Goal: Book appointment/travel/reservation

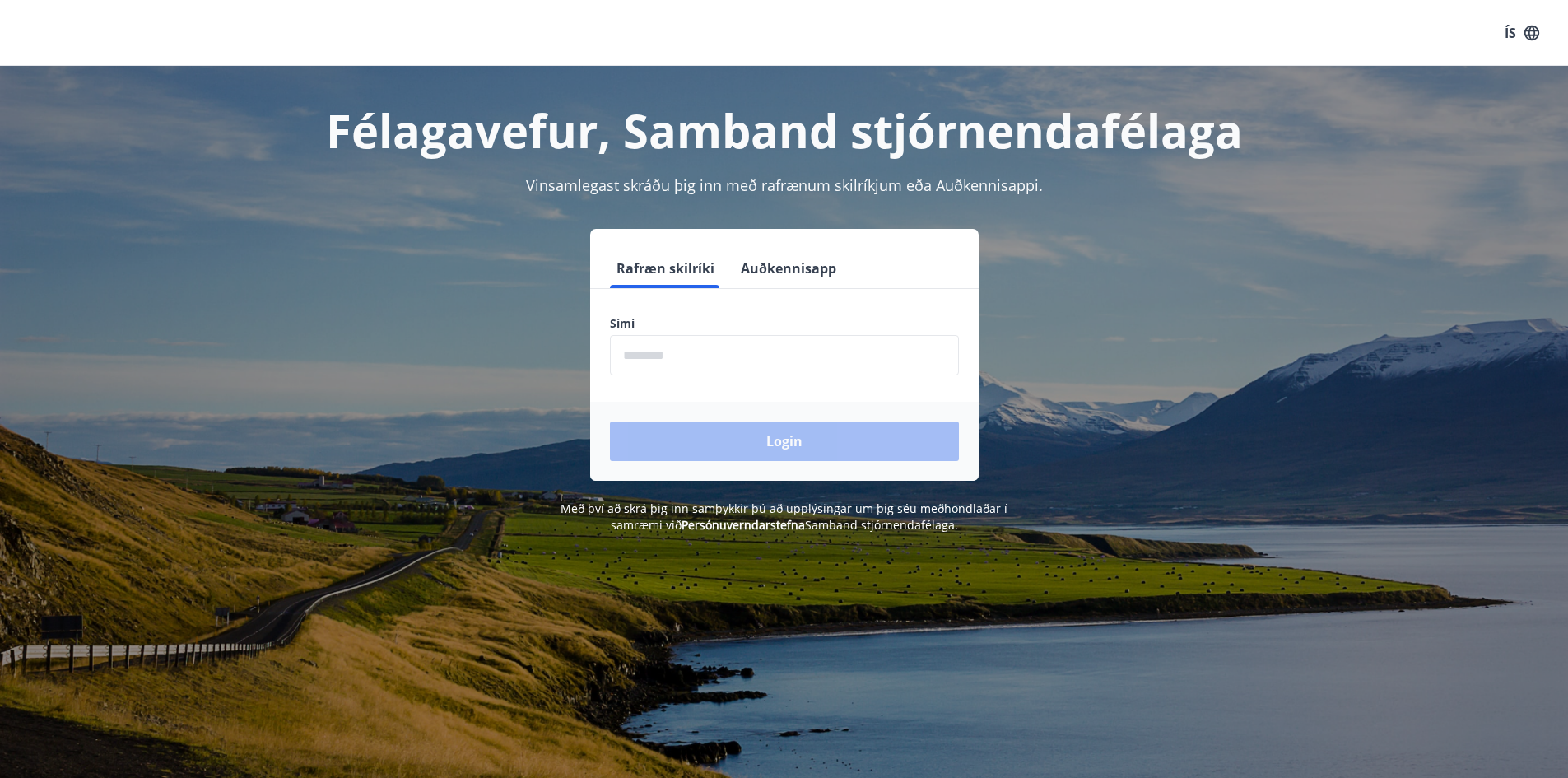
click at [637, 363] on input "phone" at bounding box center [784, 355] width 349 height 41
type input "********"
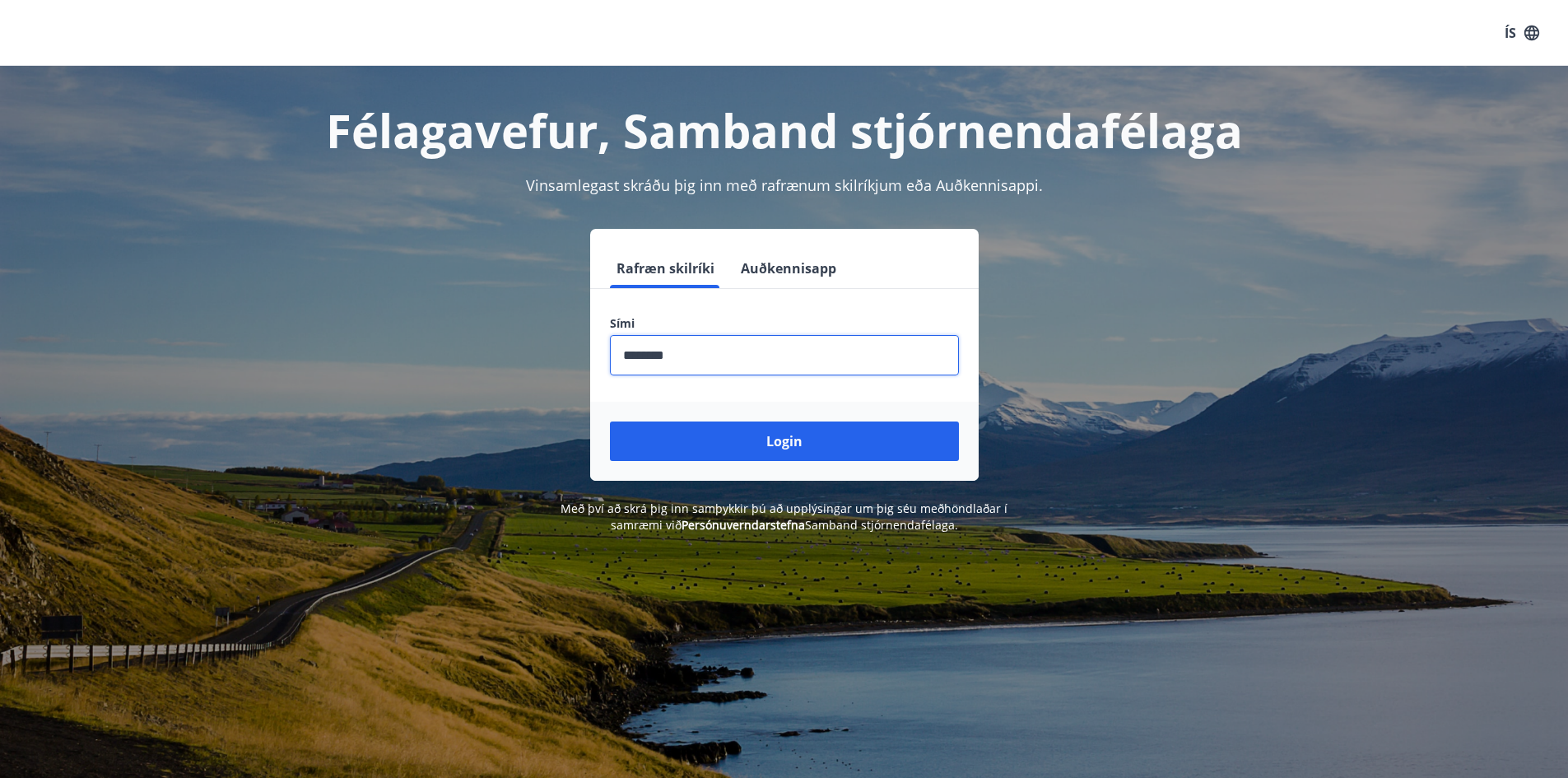
drag, startPoint x: 774, startPoint y: 441, endPoint x: 787, endPoint y: 434, distance: 14.8
click at [776, 441] on button "Login" at bounding box center [784, 441] width 349 height 40
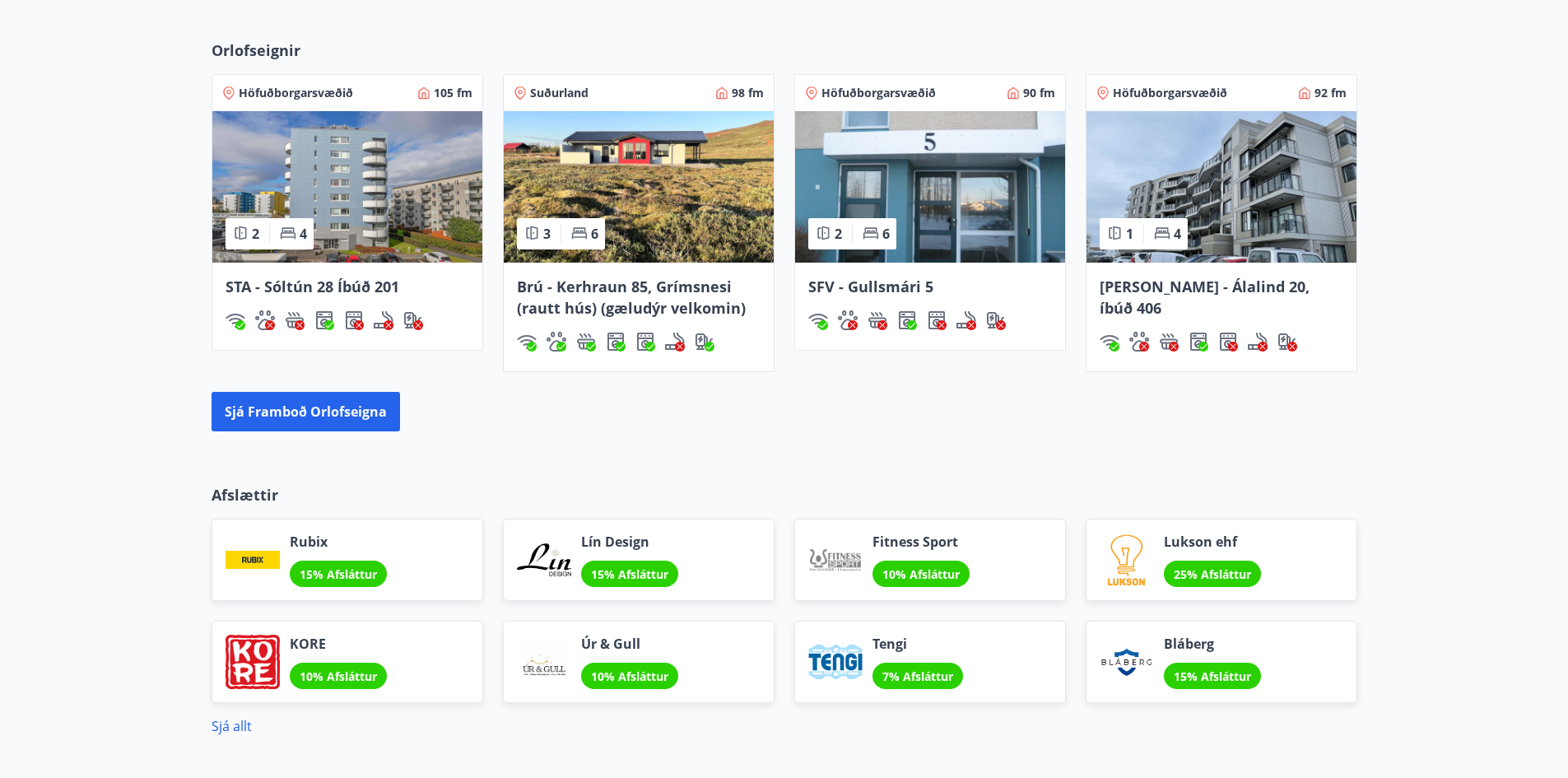
scroll to position [1152, 0]
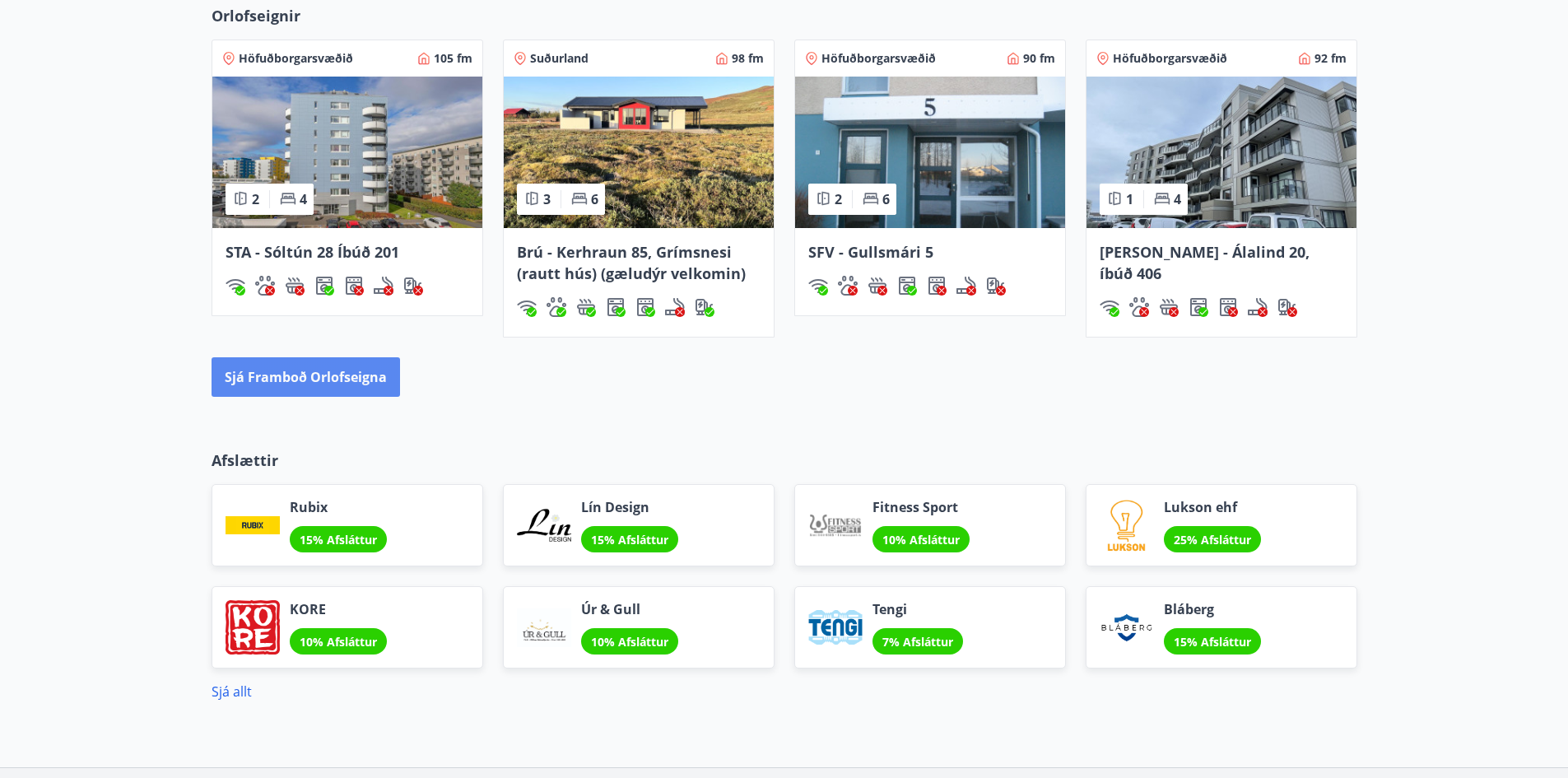
click at [291, 372] on button "Sjá framboð orlofseigna" at bounding box center [306, 377] width 188 height 40
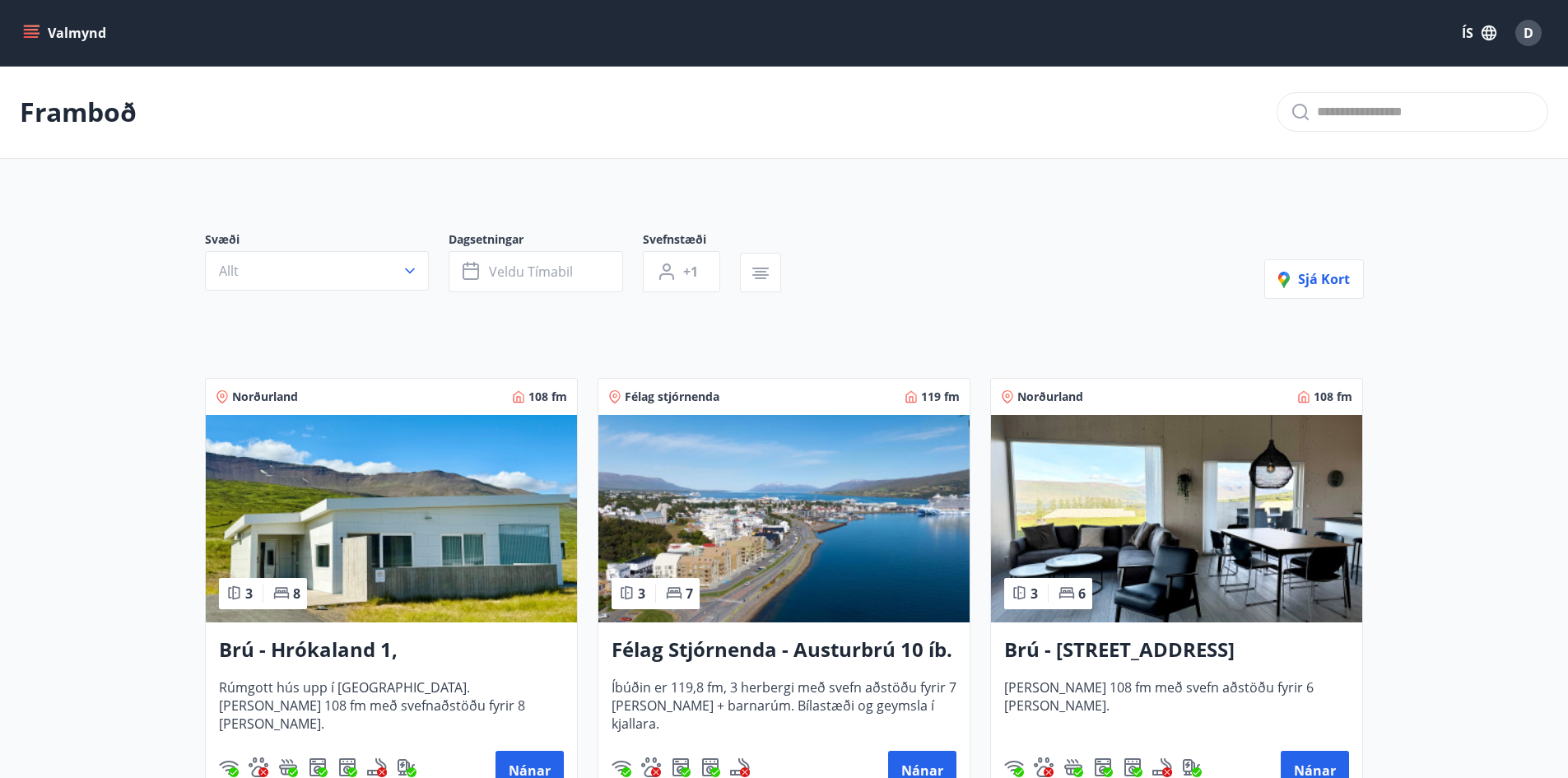
click at [408, 272] on icon "button" at bounding box center [410, 270] width 16 height 16
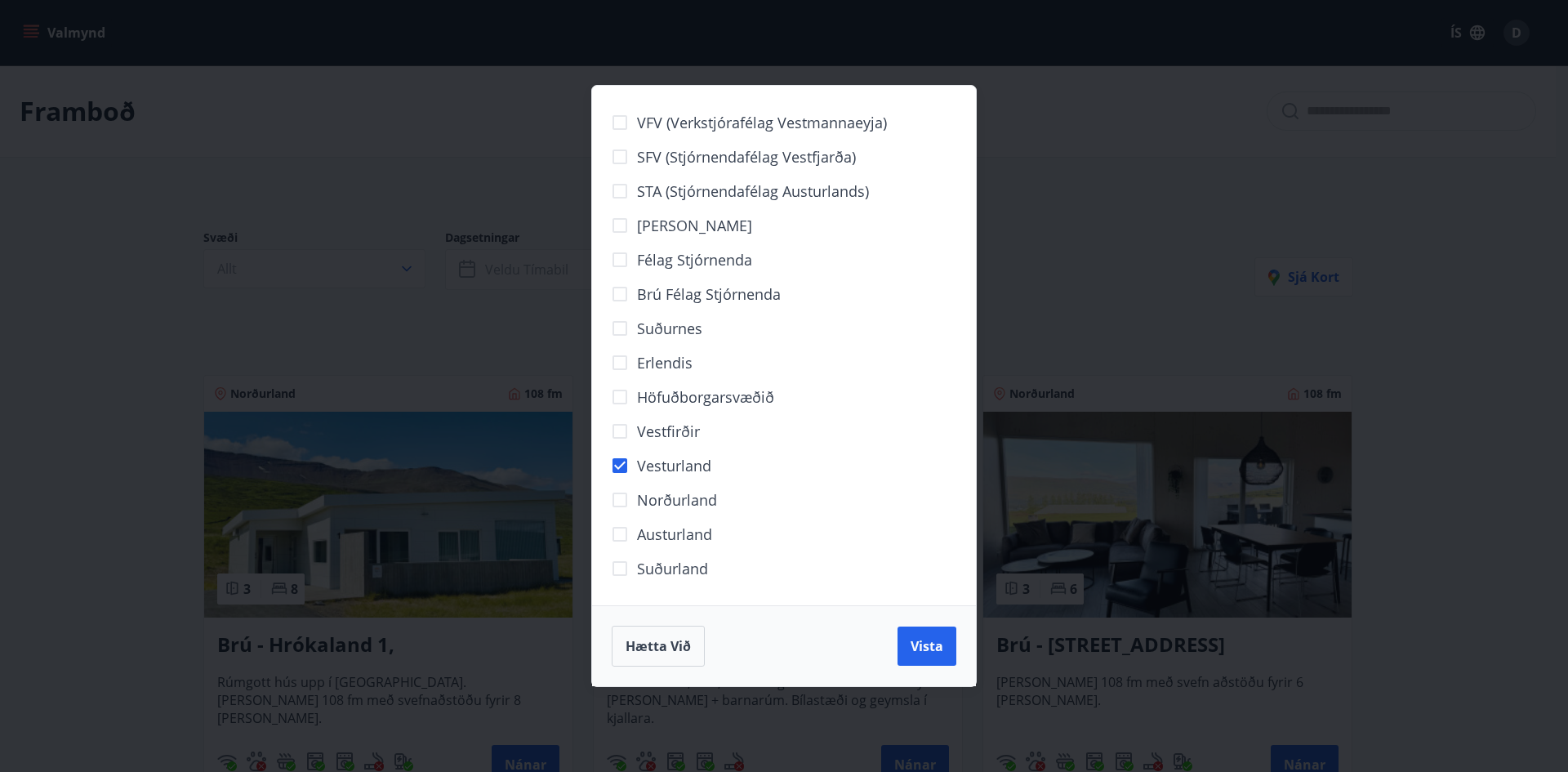
drag, startPoint x: 929, startPoint y: 645, endPoint x: 879, endPoint y: 429, distance: 221.7
click at [929, 645] on span "Vista" at bounding box center [927, 645] width 32 height 18
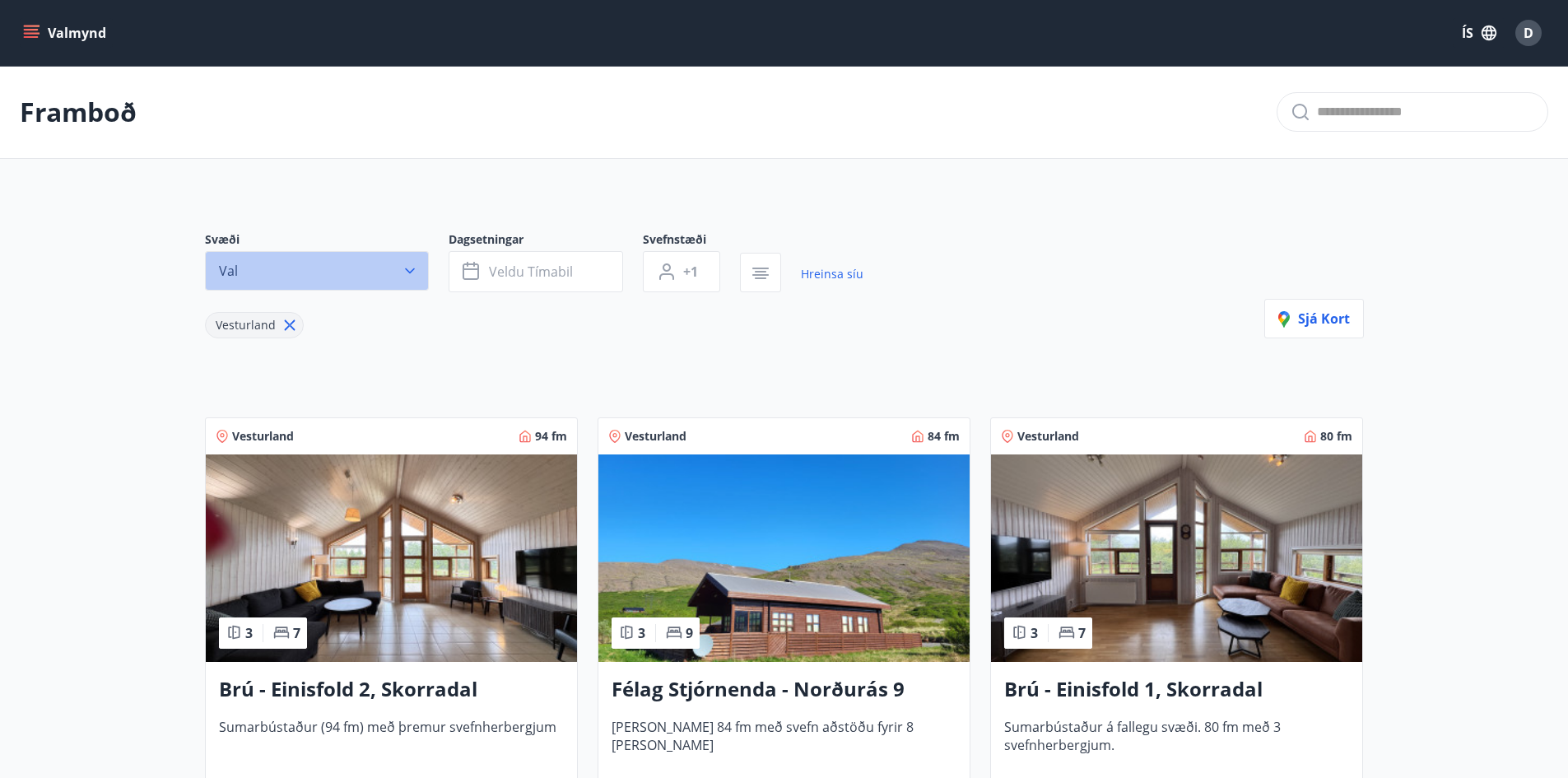
click at [411, 269] on icon "button" at bounding box center [410, 270] width 16 height 16
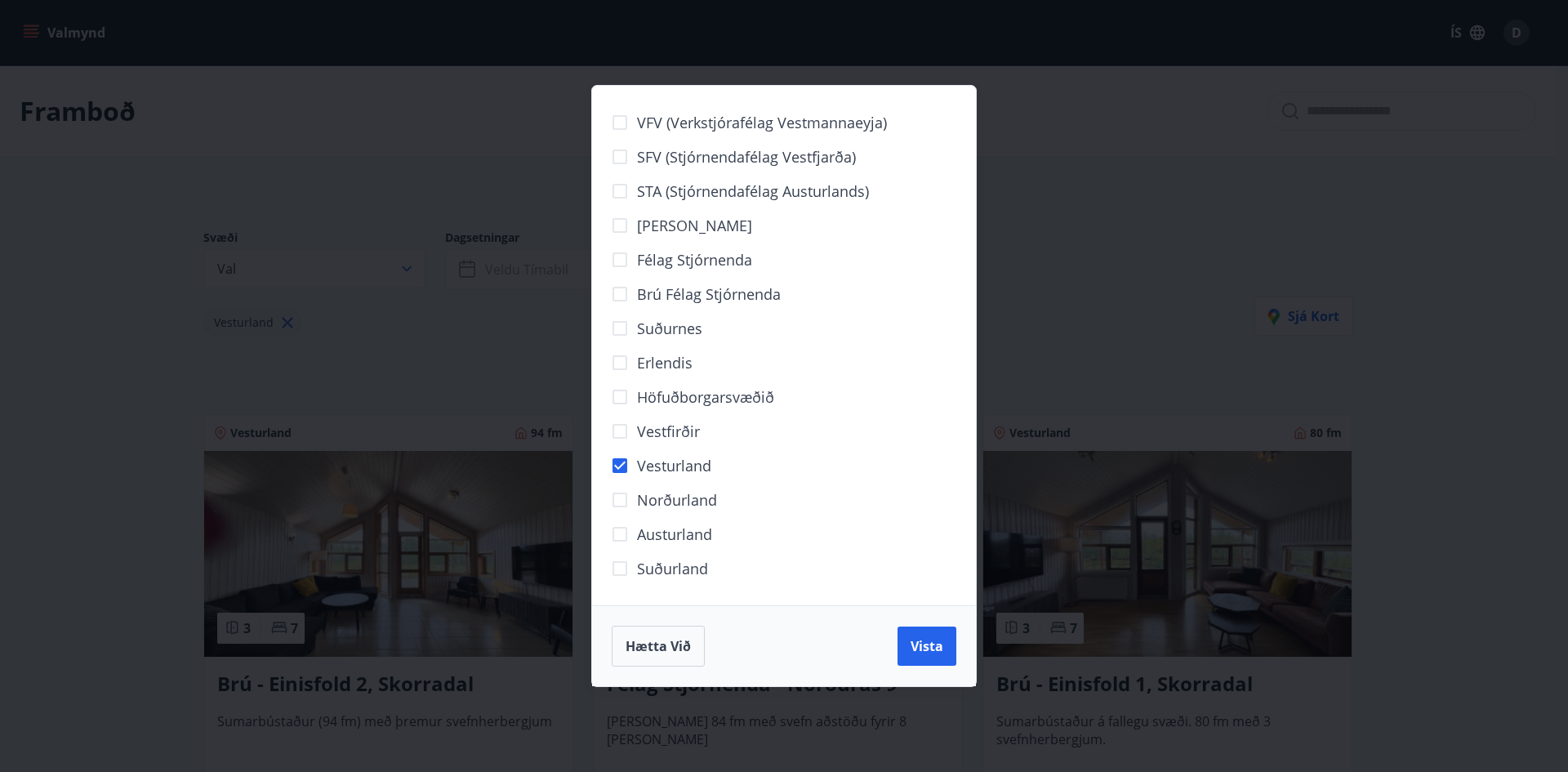
click at [718, 393] on span "Höfuðborgarsvæðið" at bounding box center [705, 397] width 137 height 22
click at [923, 649] on span "Vista" at bounding box center [927, 645] width 32 height 18
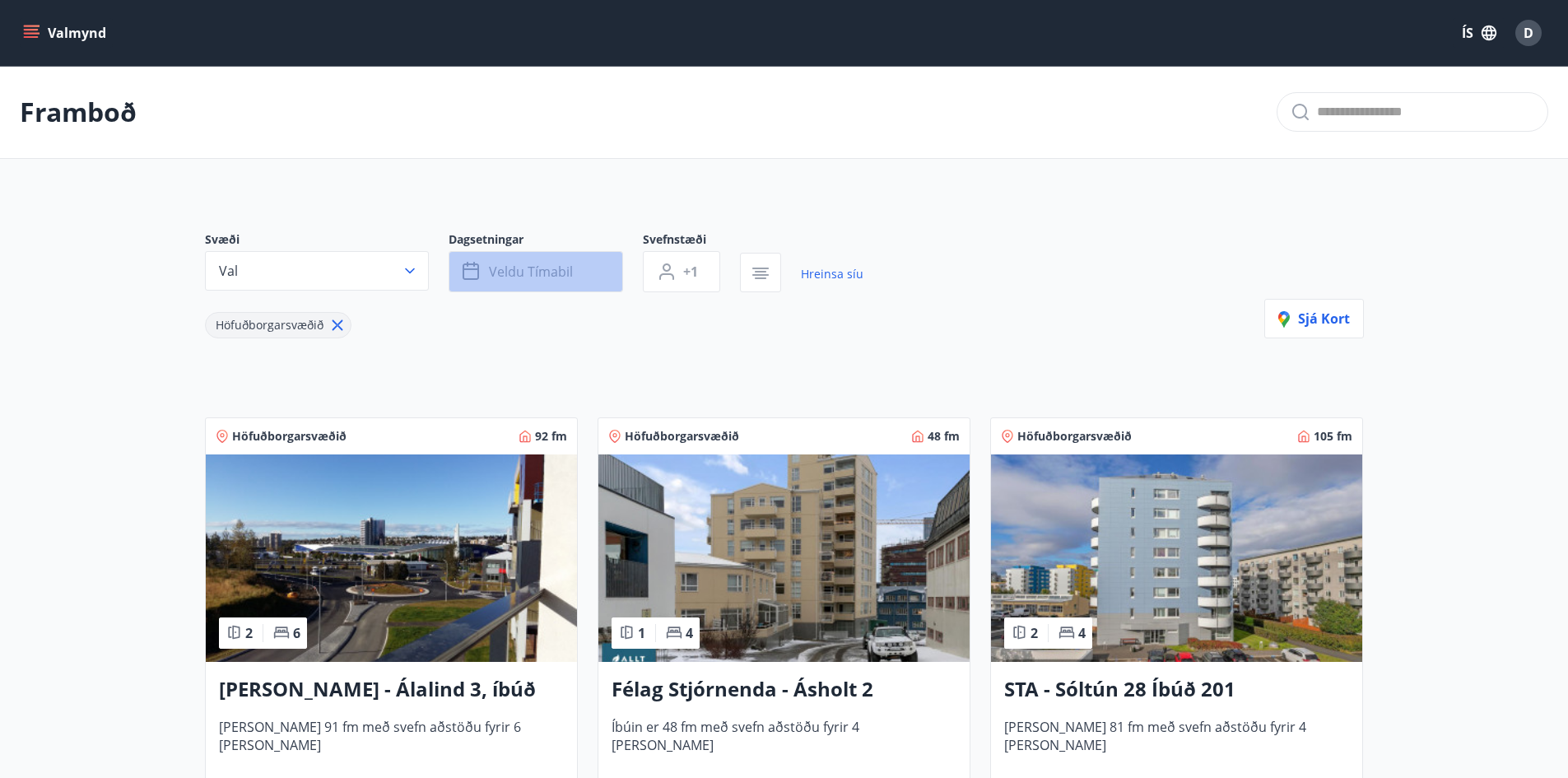
click at [522, 269] on span "Veldu tímabil" at bounding box center [530, 271] width 84 height 18
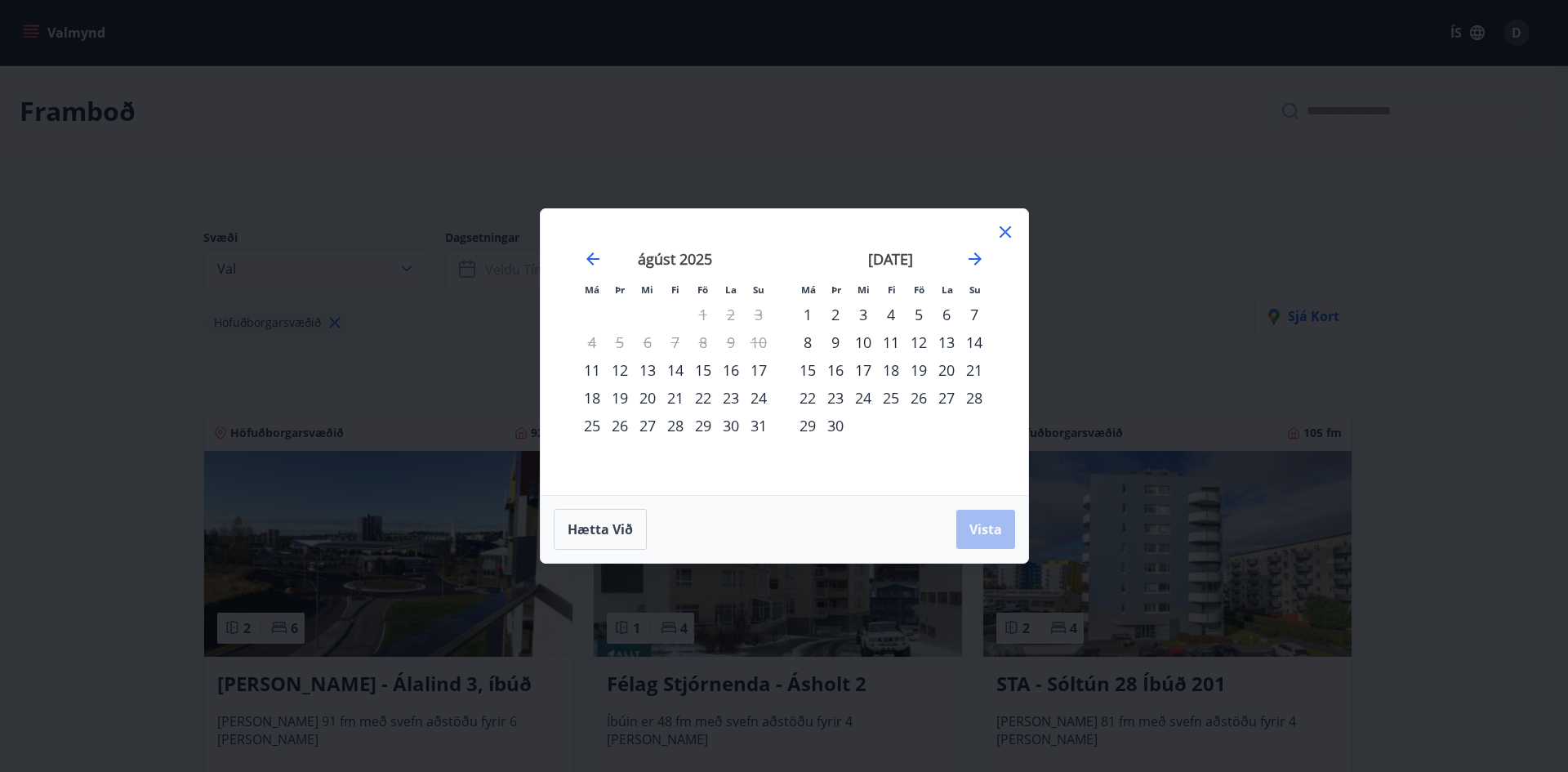
click at [651, 370] on div "13" at bounding box center [647, 370] width 28 height 28
click at [672, 366] on div "14" at bounding box center [675, 370] width 28 height 28
click at [995, 529] on span "Vista" at bounding box center [986, 529] width 32 height 18
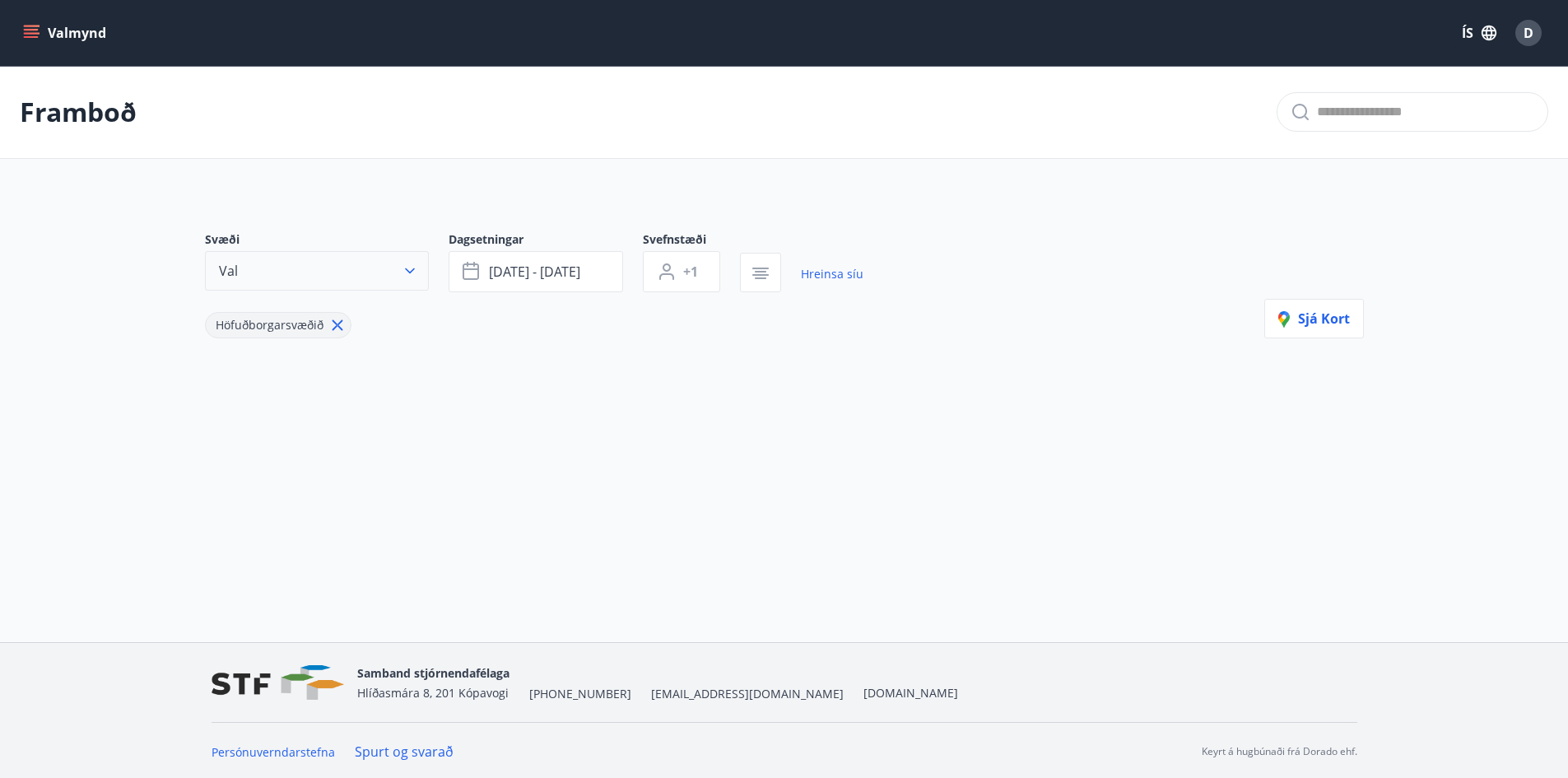
click at [406, 270] on icon "button" at bounding box center [409, 271] width 10 height 5
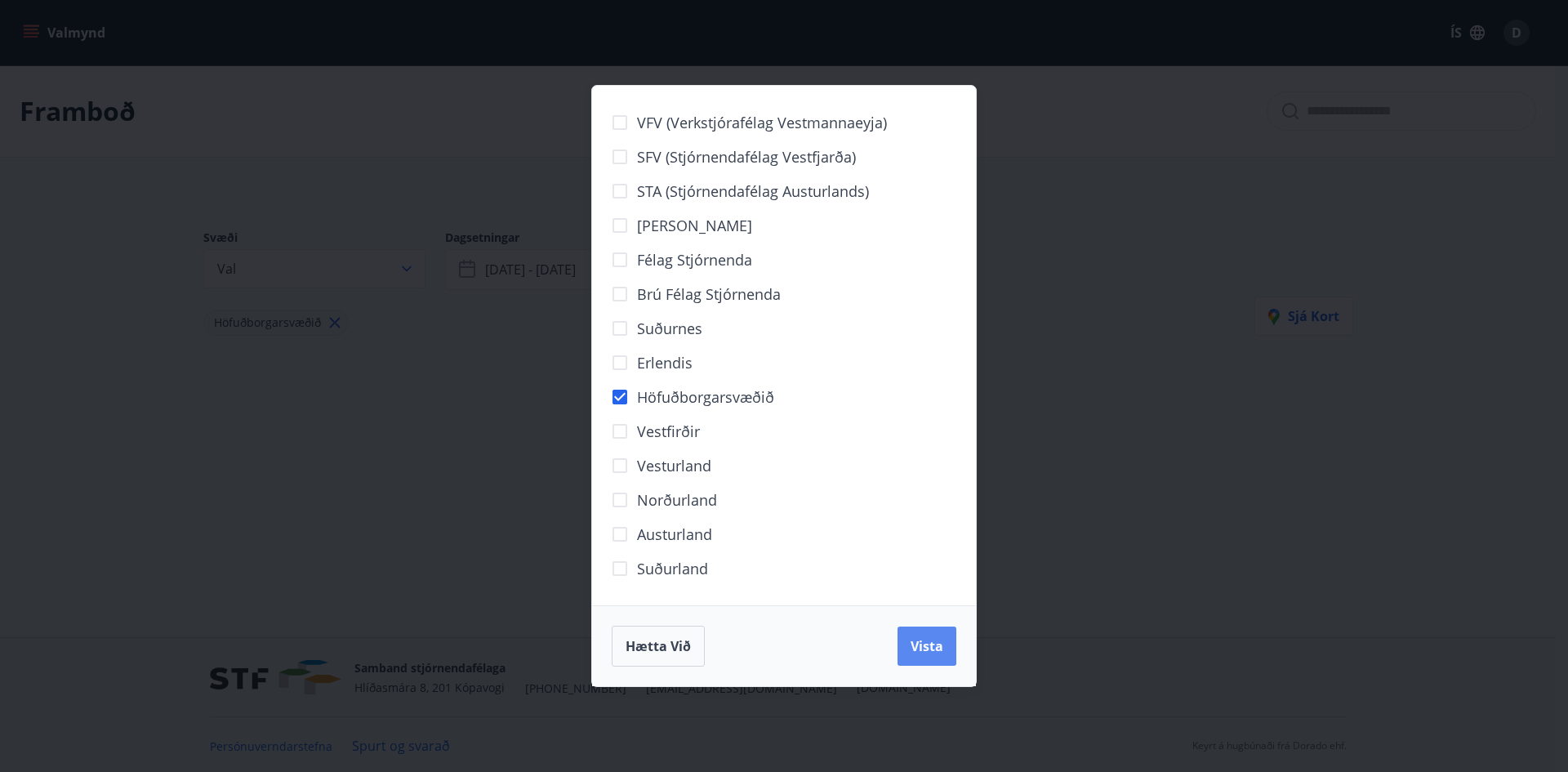
click at [927, 647] on span "Vista" at bounding box center [927, 645] width 32 height 18
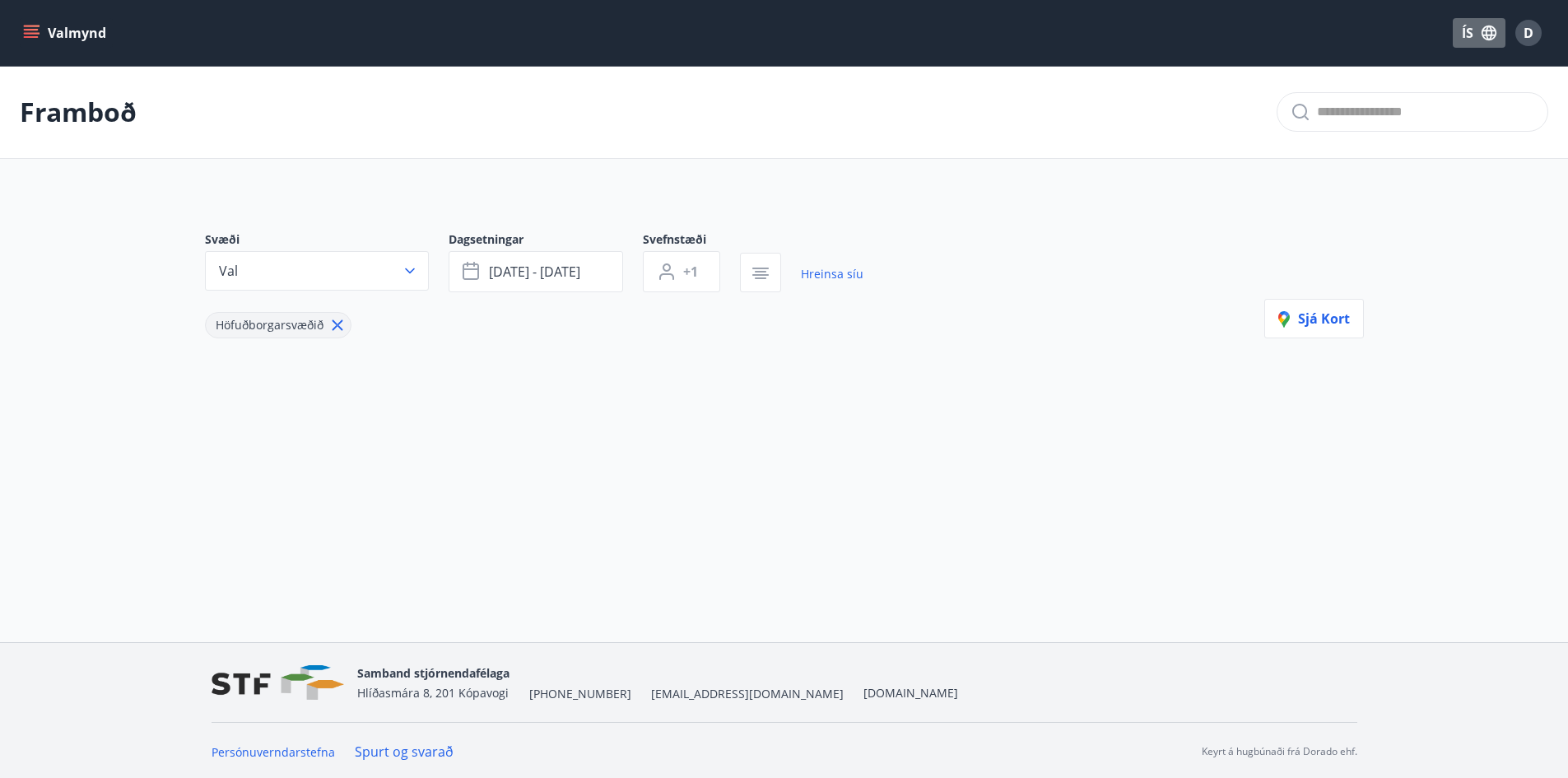
click at [1464, 33] on button "ÍS" at bounding box center [1478, 33] width 52 height 30
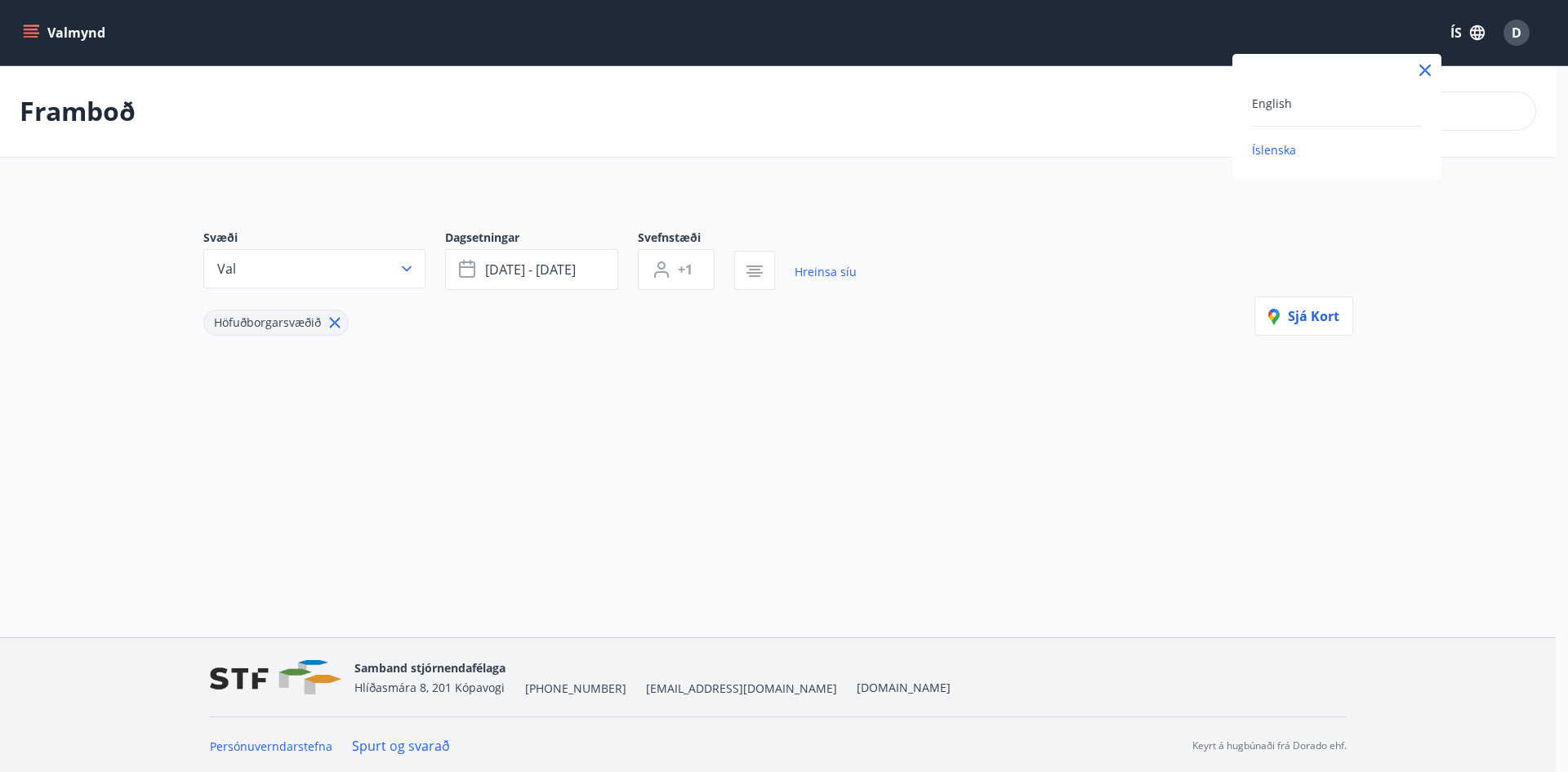
drag, startPoint x: 1491, startPoint y: 311, endPoint x: 1502, endPoint y: 216, distance: 95.6
click at [1495, 300] on div at bounding box center [784, 386] width 1568 height 772
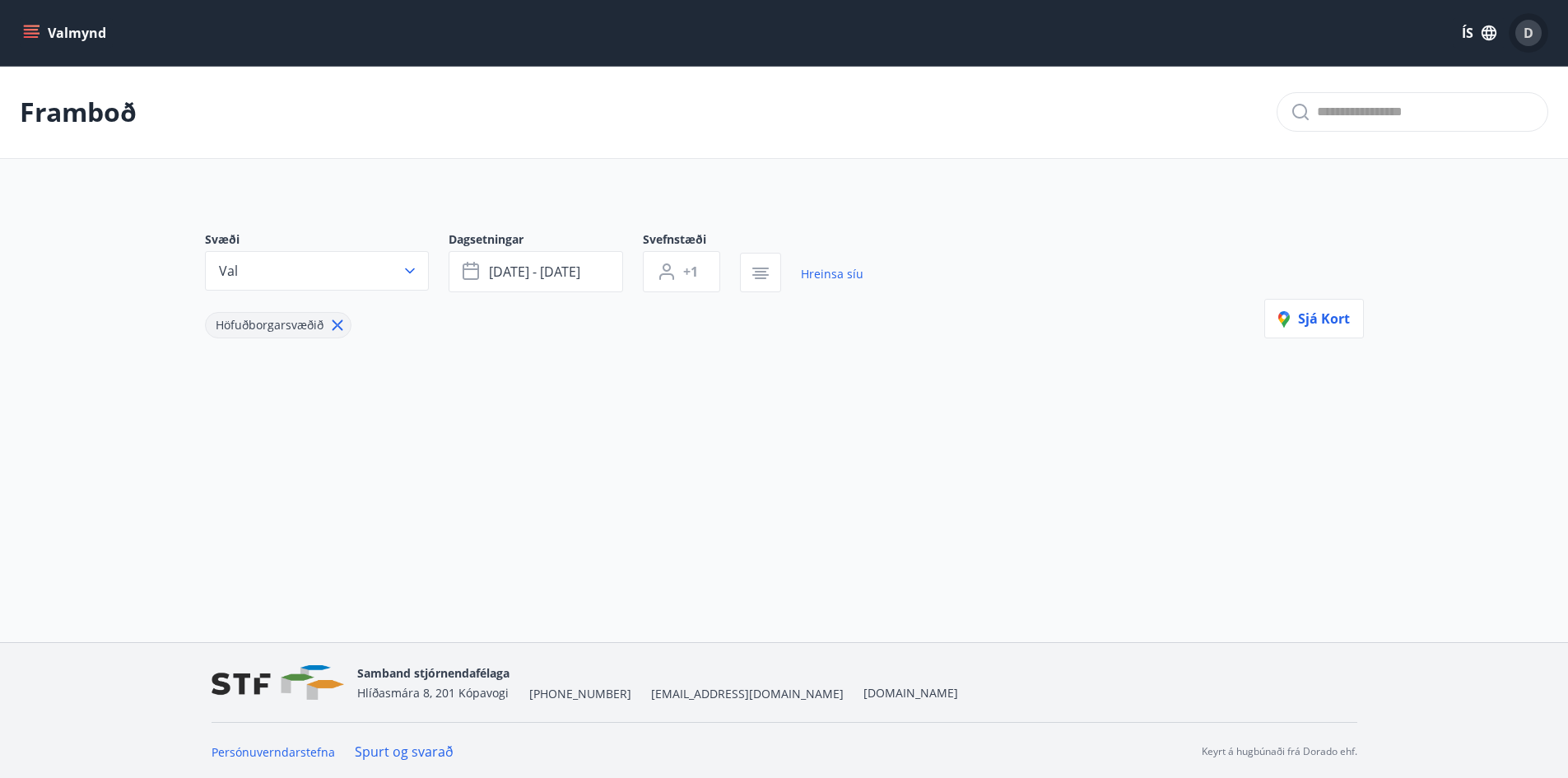
click at [1528, 32] on span "D" at bounding box center [1528, 33] width 10 height 18
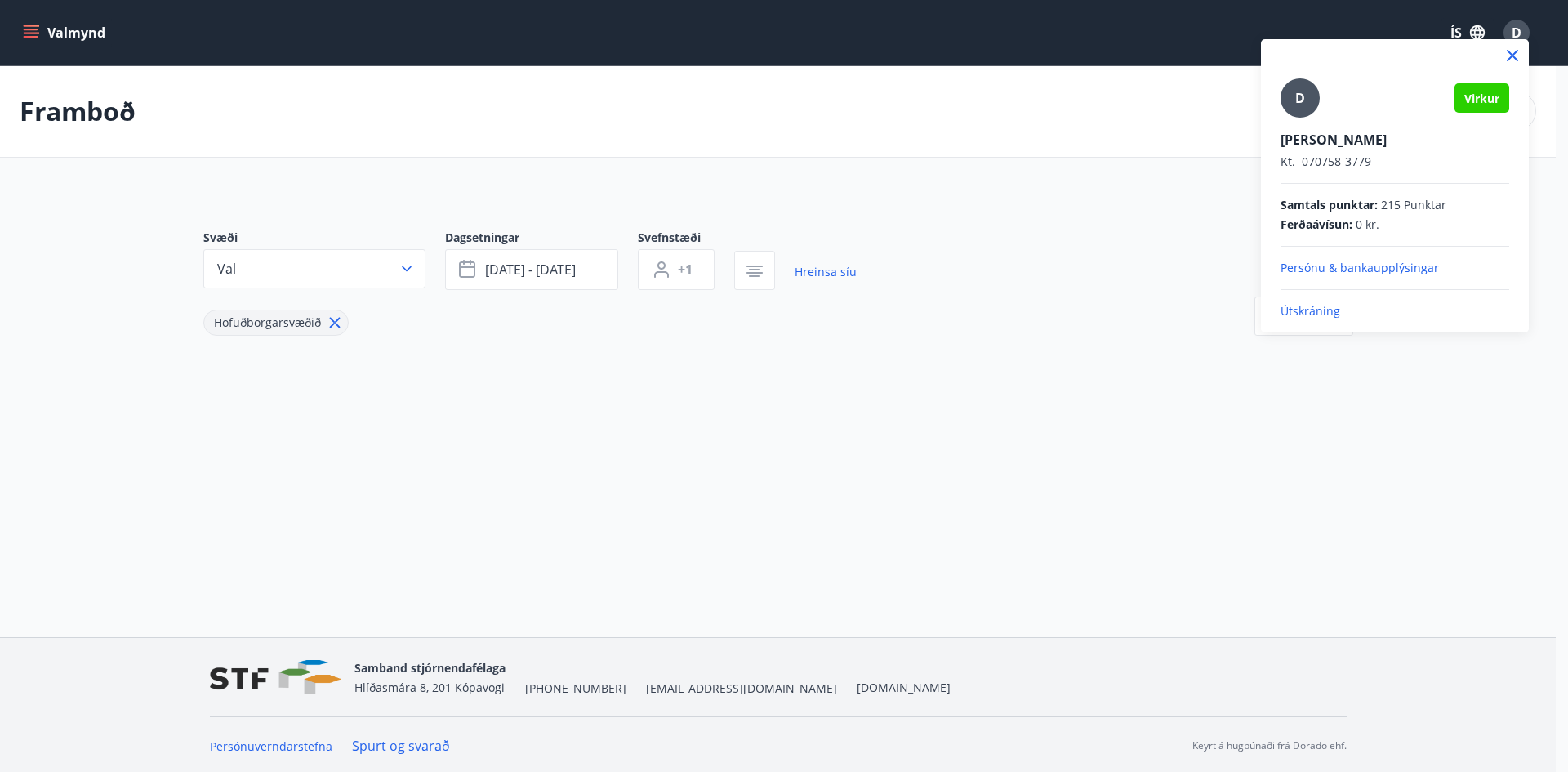
click at [1317, 312] on p "Útskráning" at bounding box center [1395, 311] width 229 height 16
